Goal: Information Seeking & Learning: Learn about a topic

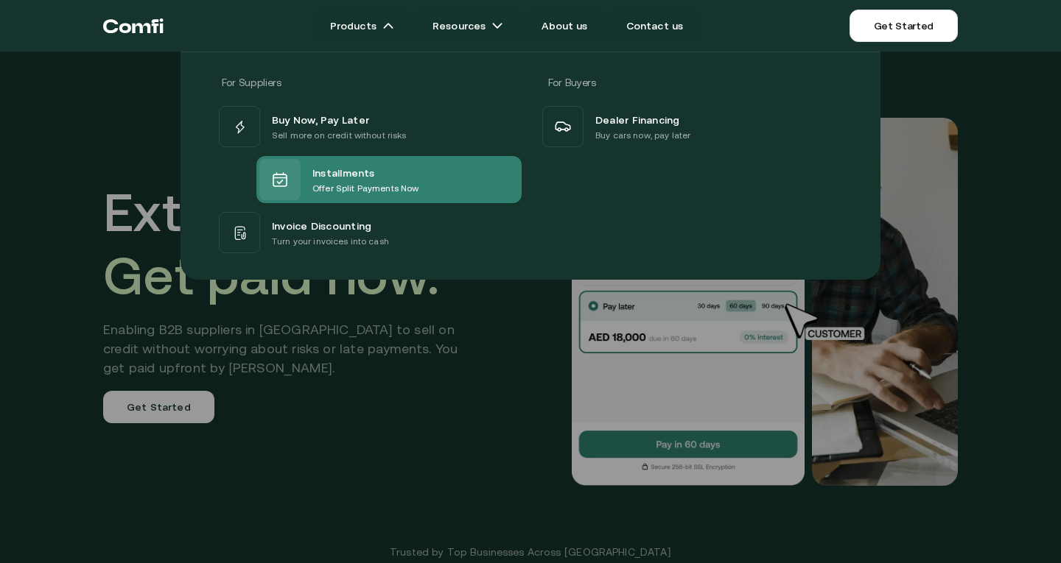
click at [396, 167] on div "Installments" at bounding box center [365, 173] width 106 height 18
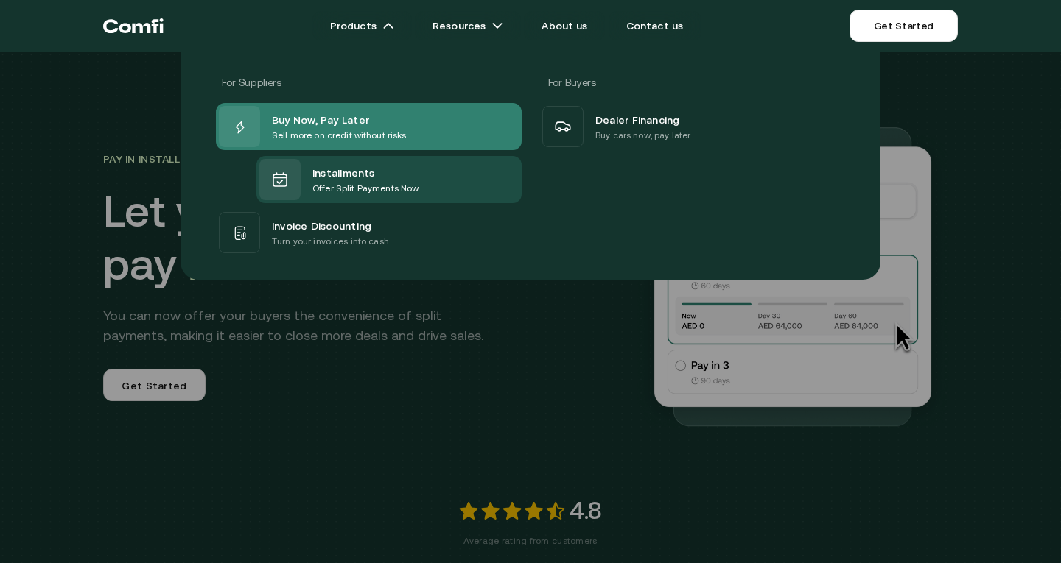
click at [304, 119] on span "Buy Now, Pay Later" at bounding box center [320, 119] width 97 height 18
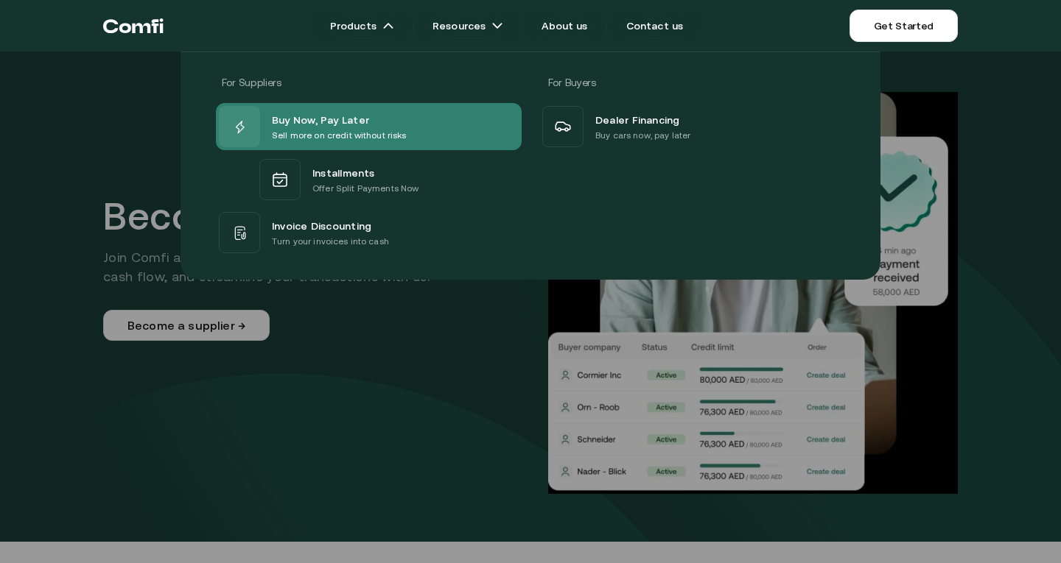
click at [346, 129] on p "Sell more on credit without risks" at bounding box center [339, 135] width 135 height 15
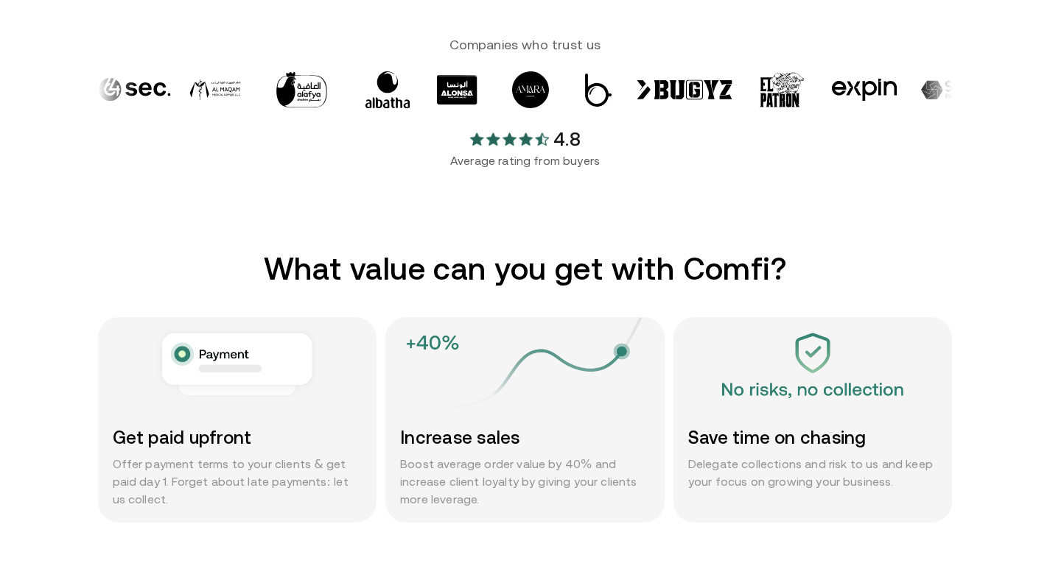
scroll to position [560, 0]
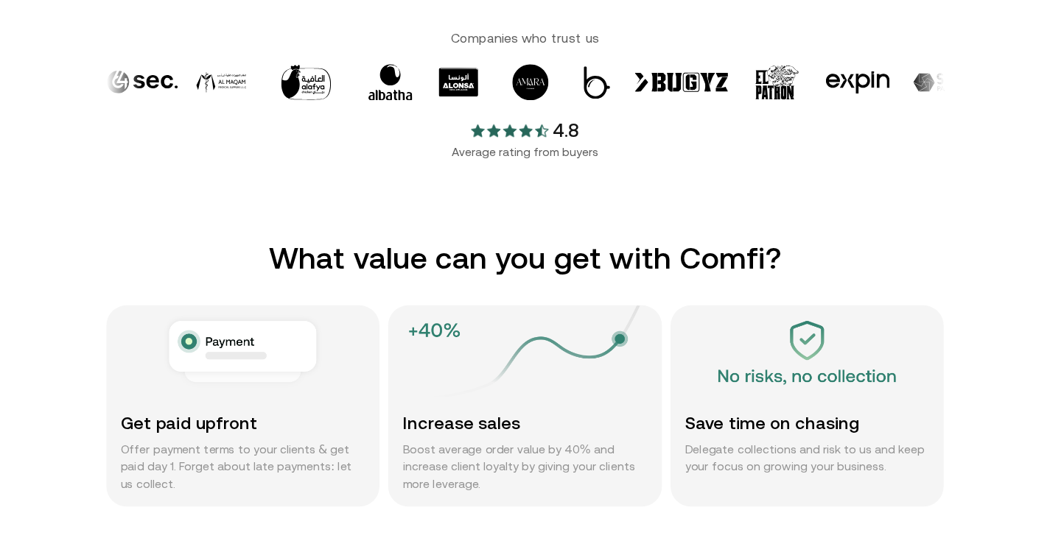
scroll to position [0, 0]
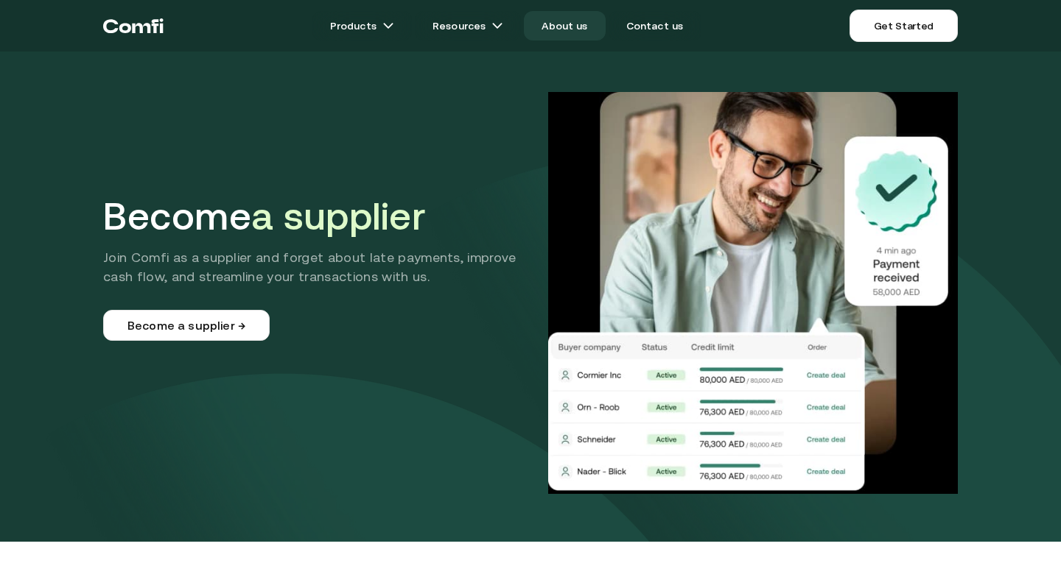
click at [565, 17] on link "About us" at bounding box center [564, 25] width 81 height 29
